Goal: Find specific page/section: Find specific page/section

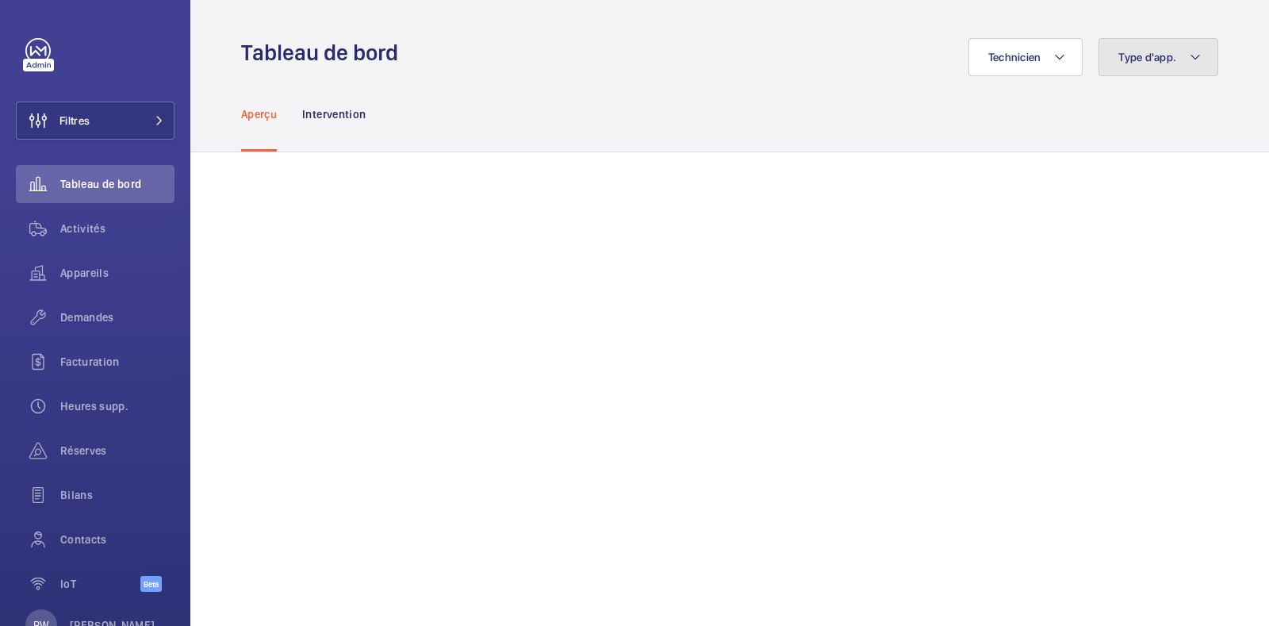
click at [1143, 57] on span "Type d'app." at bounding box center [1148, 57] width 58 height 13
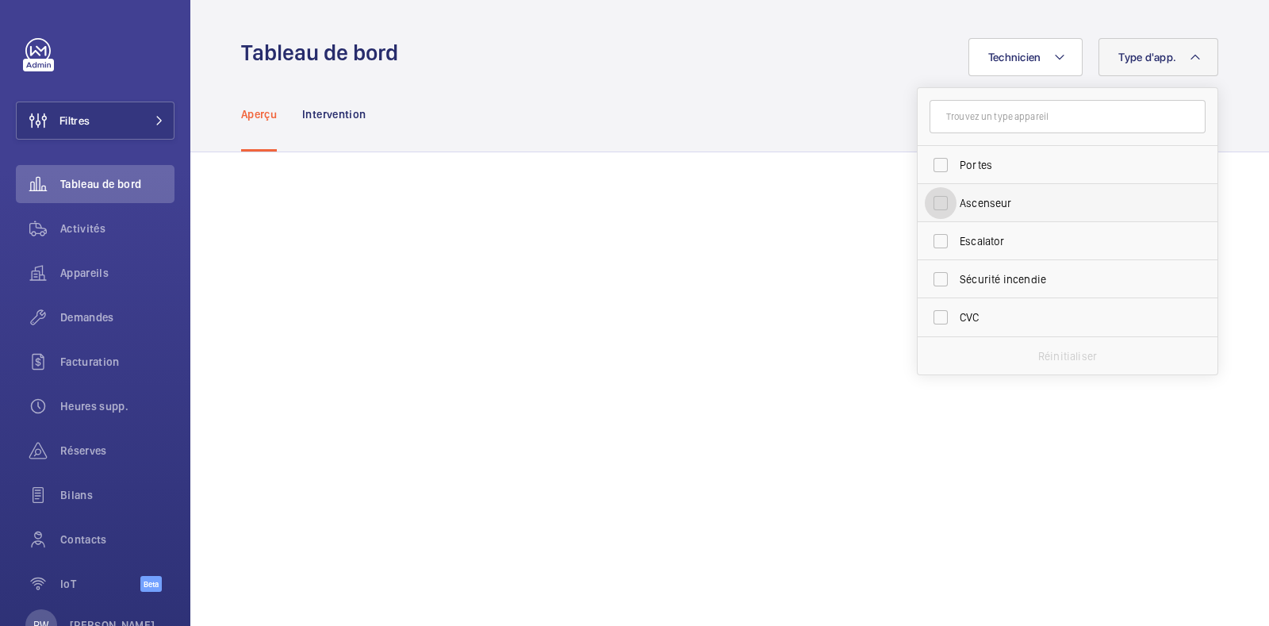
click at [925, 203] on input "Ascenseur" at bounding box center [941, 203] width 32 height 32
click at [928, 202] on input "Ascenseur" at bounding box center [941, 203] width 32 height 32
checkbox input "false"
click at [927, 283] on input "Sécurité incendie" at bounding box center [941, 279] width 32 height 32
click at [925, 290] on input "Sécurité incendie" at bounding box center [941, 279] width 32 height 32
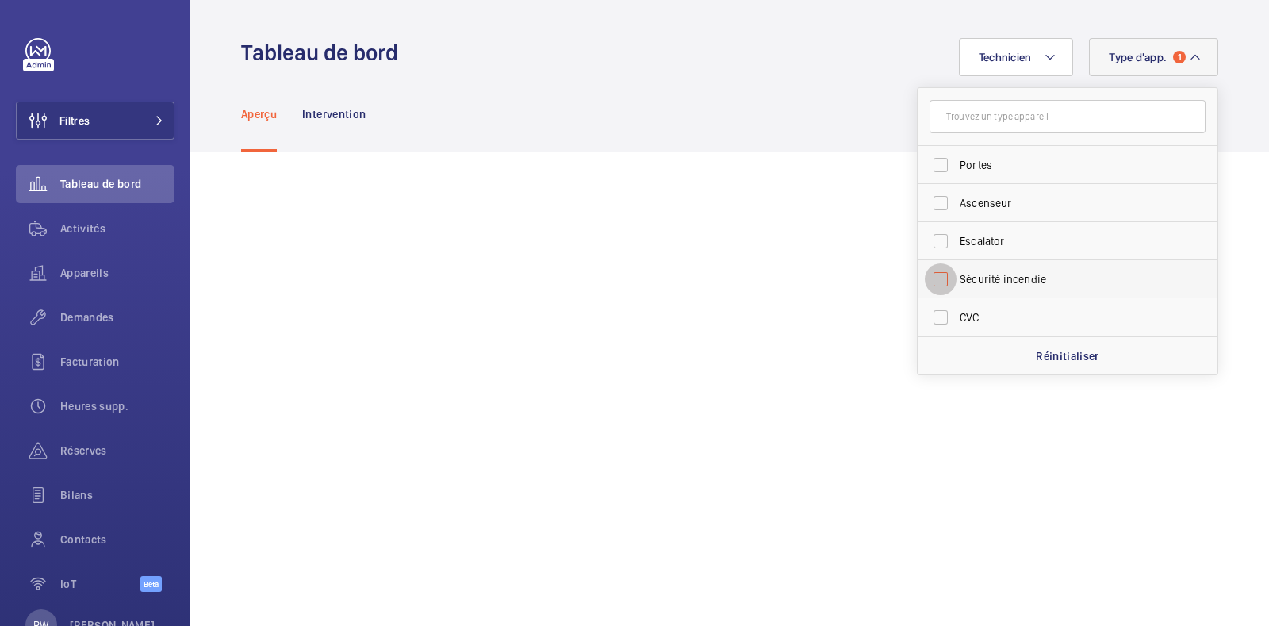
checkbox input "false"
click at [925, 159] on input "Portes" at bounding box center [941, 165] width 32 height 32
checkbox input "true"
